Goal: Register for event/course

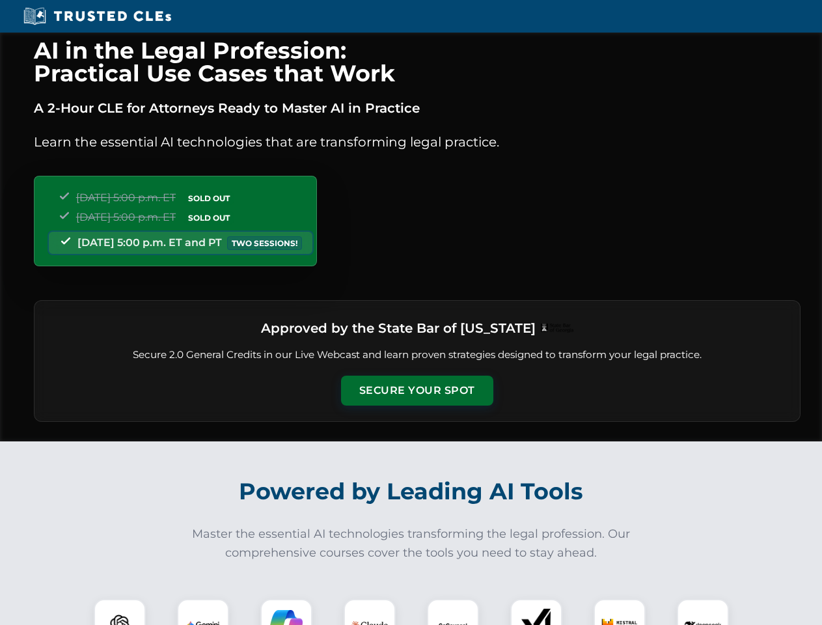
click at [417, 391] on button "Secure Your Spot" at bounding box center [417, 391] width 152 height 30
click at [120, 612] on img at bounding box center [120, 625] width 38 height 38
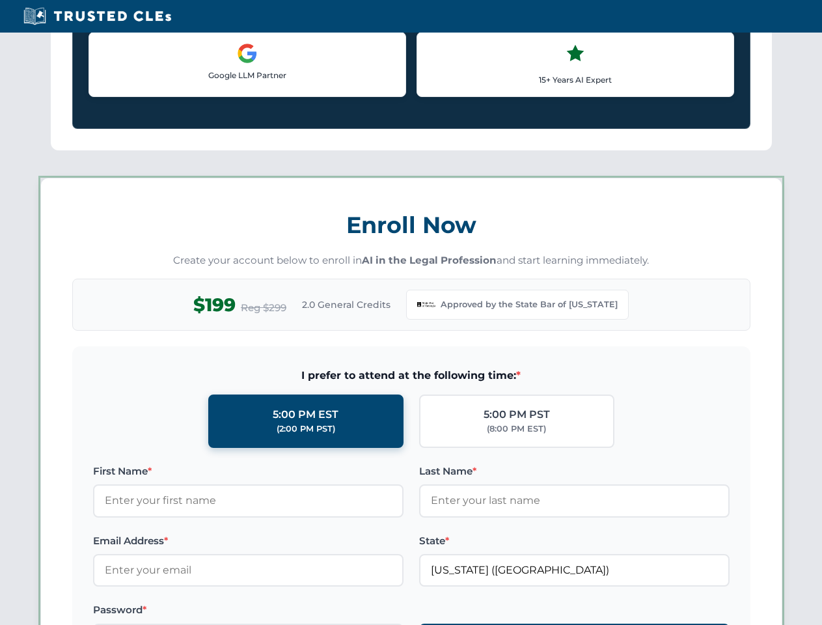
click at [286, 612] on label "Password *" at bounding box center [248, 610] width 311 height 16
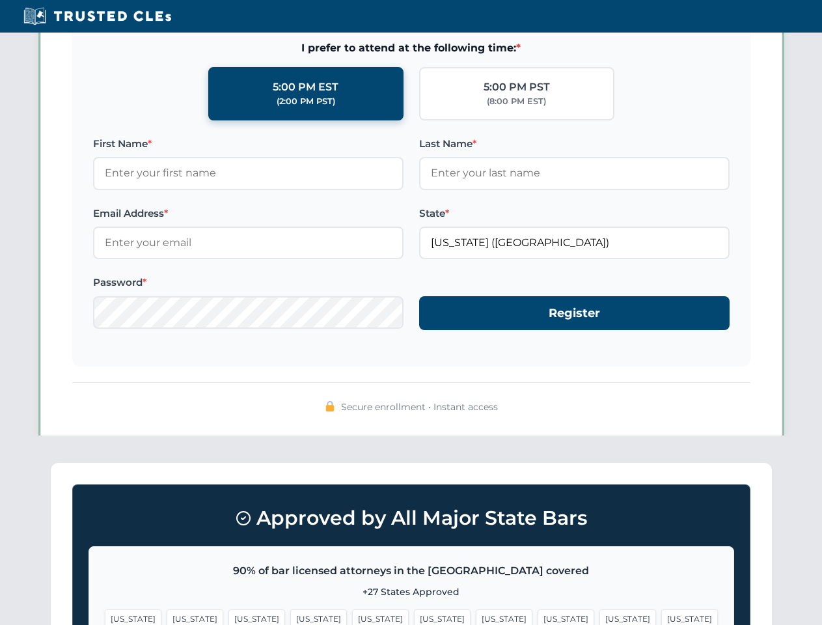
click at [600, 612] on span "[US_STATE]" at bounding box center [628, 618] width 57 height 19
